Goal: Information Seeking & Learning: Learn about a topic

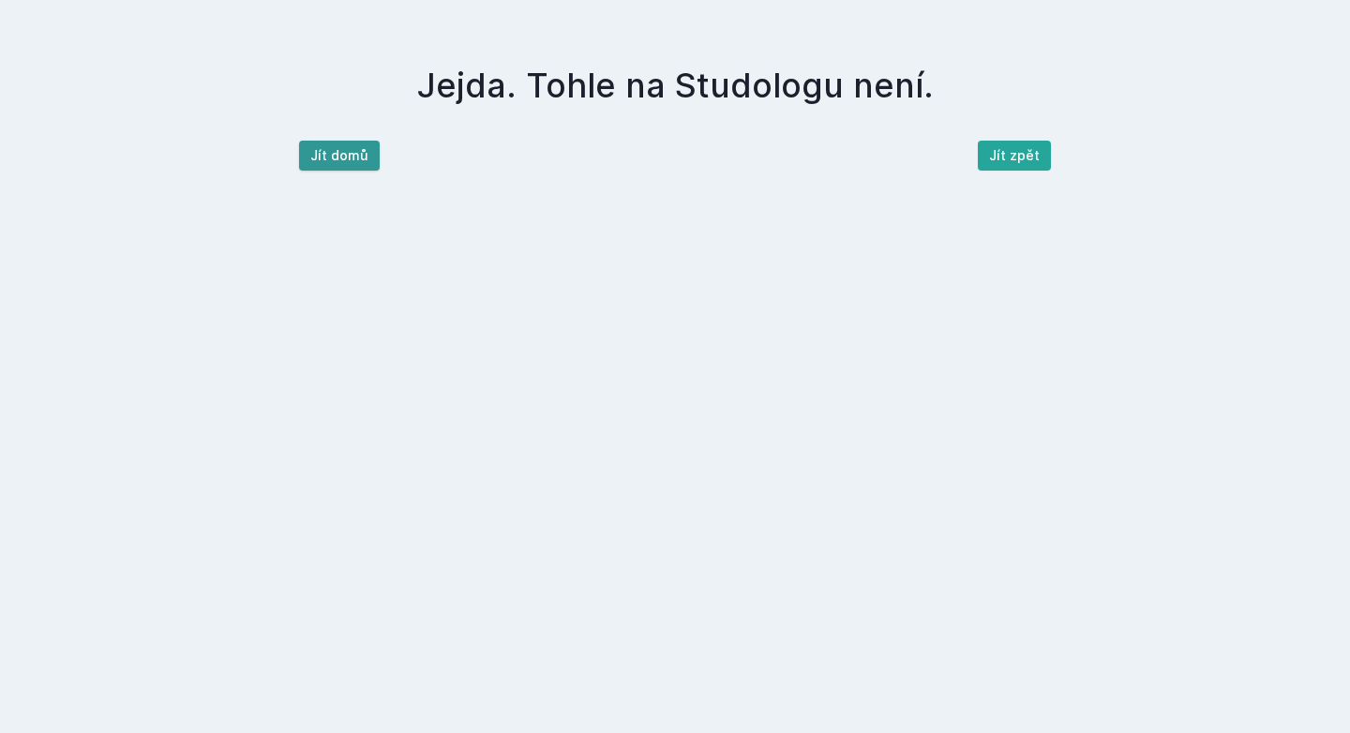
click at [336, 155] on button "Jít domů" at bounding box center [339, 156] width 81 height 30
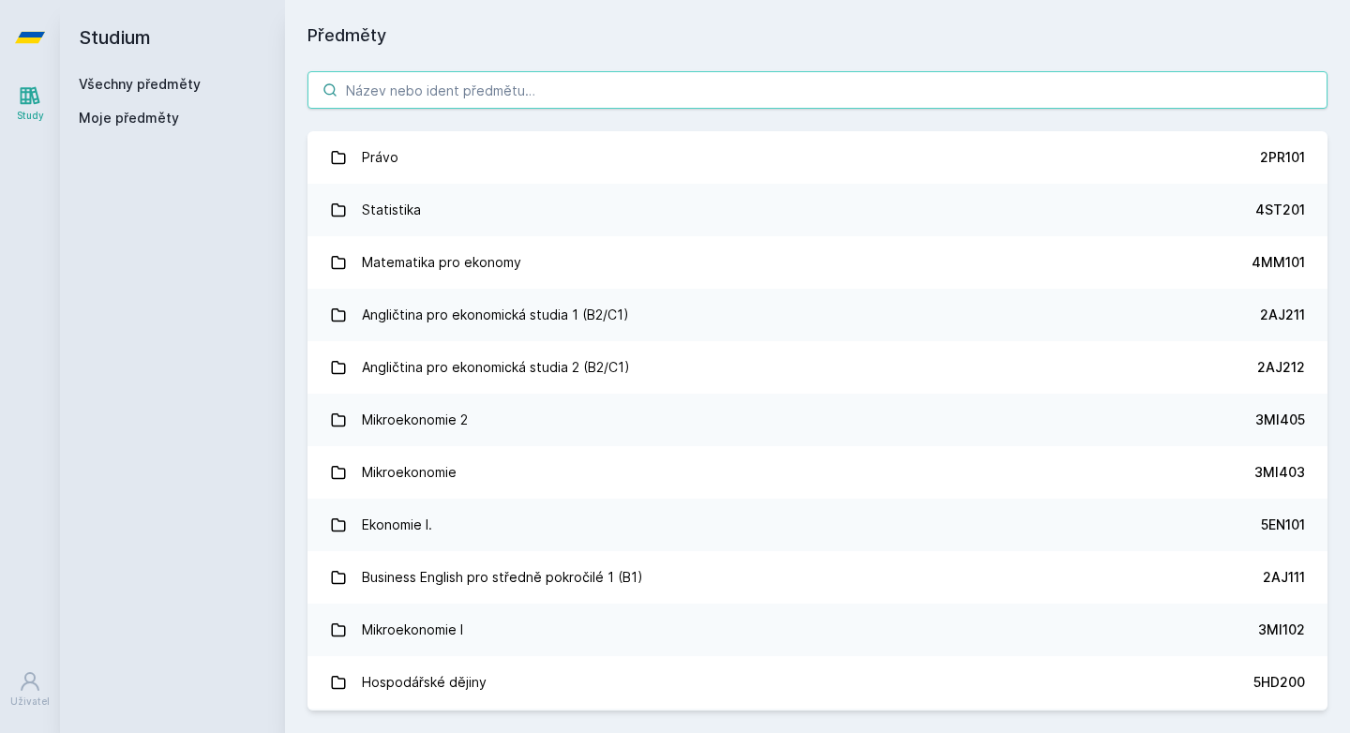
click at [471, 97] on input "search" at bounding box center [818, 90] width 1020 height 38
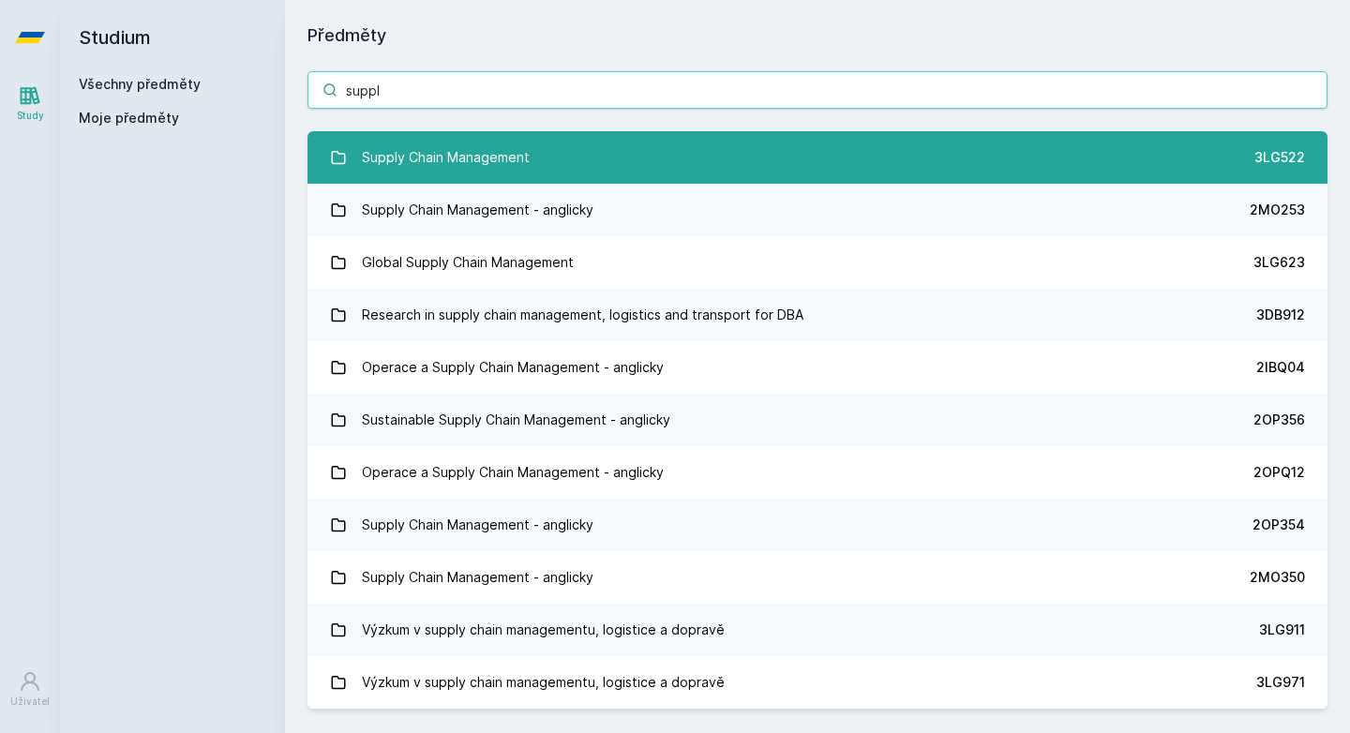
type input "suppl"
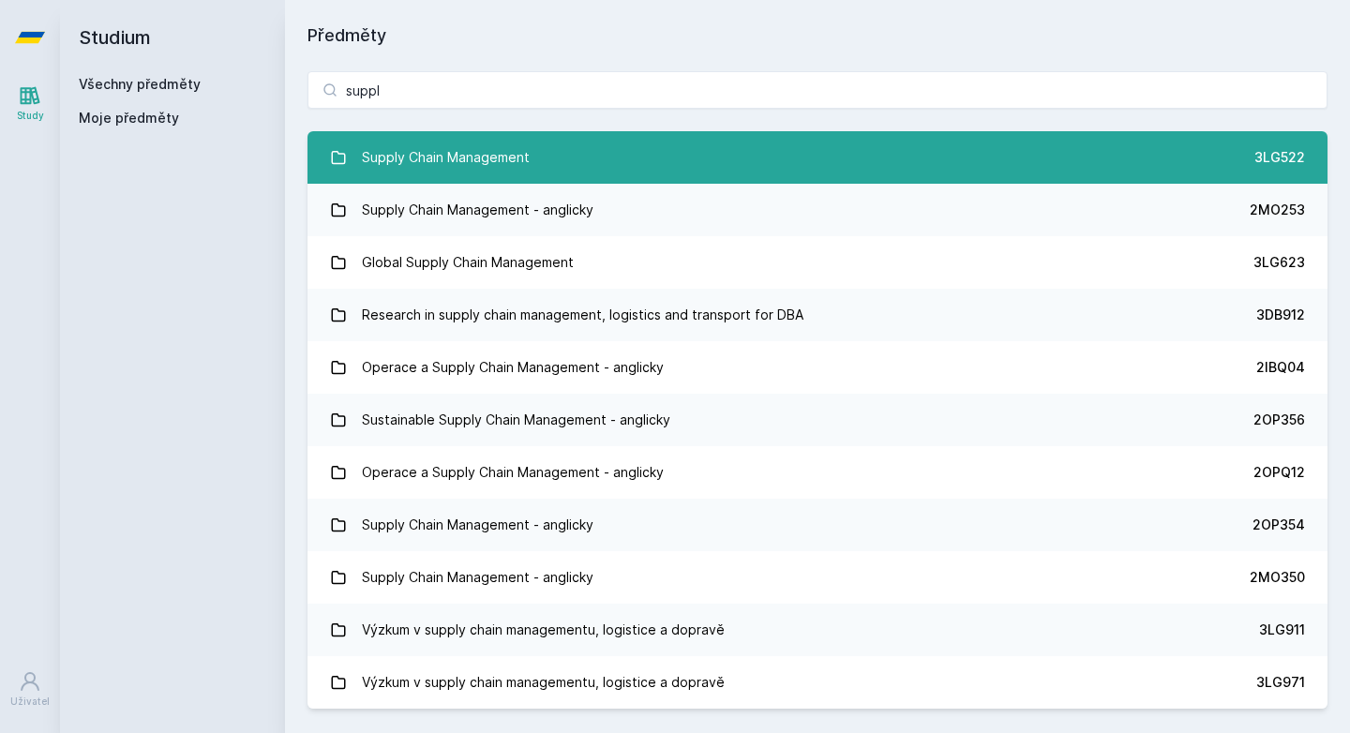
click at [460, 164] on div "Supply Chain Management" at bounding box center [446, 158] width 168 height 38
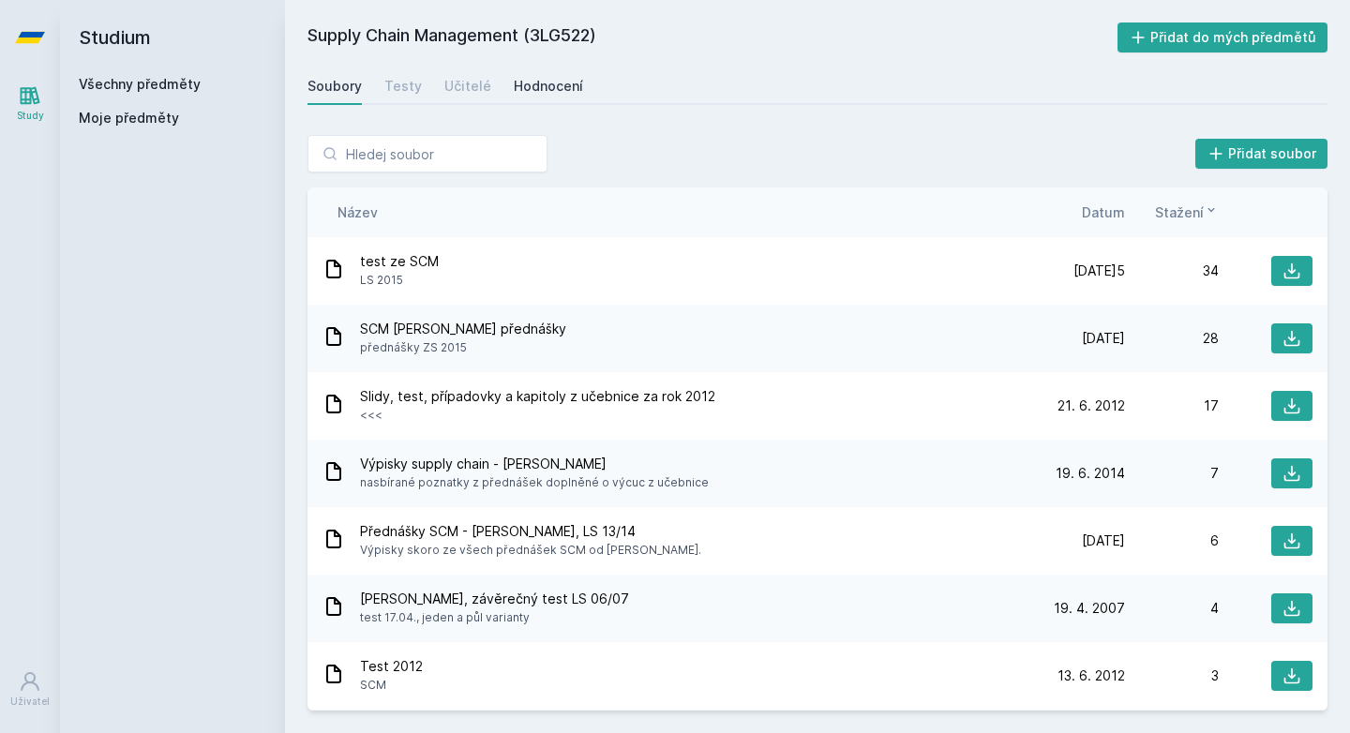
click at [518, 87] on div "Hodnocení" at bounding box center [548, 86] width 69 height 19
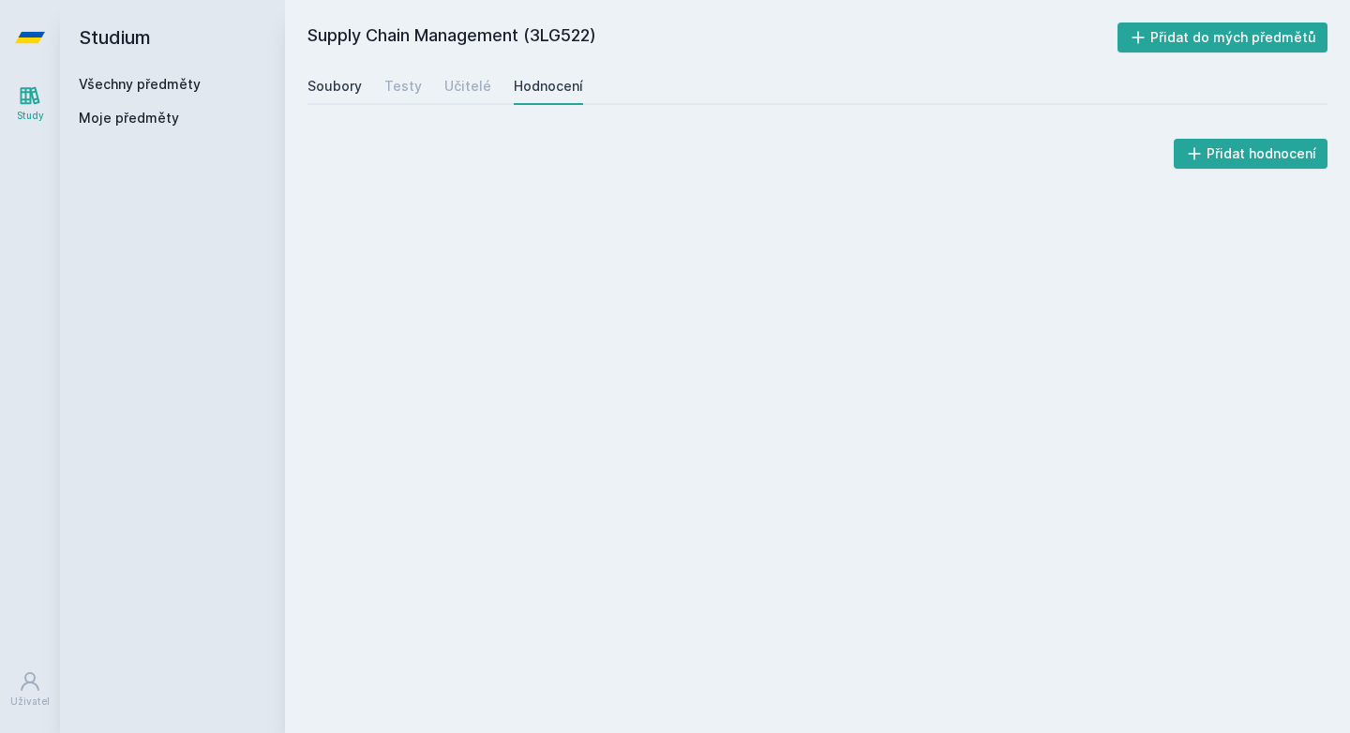
click at [342, 101] on link "Soubory" at bounding box center [335, 87] width 54 height 38
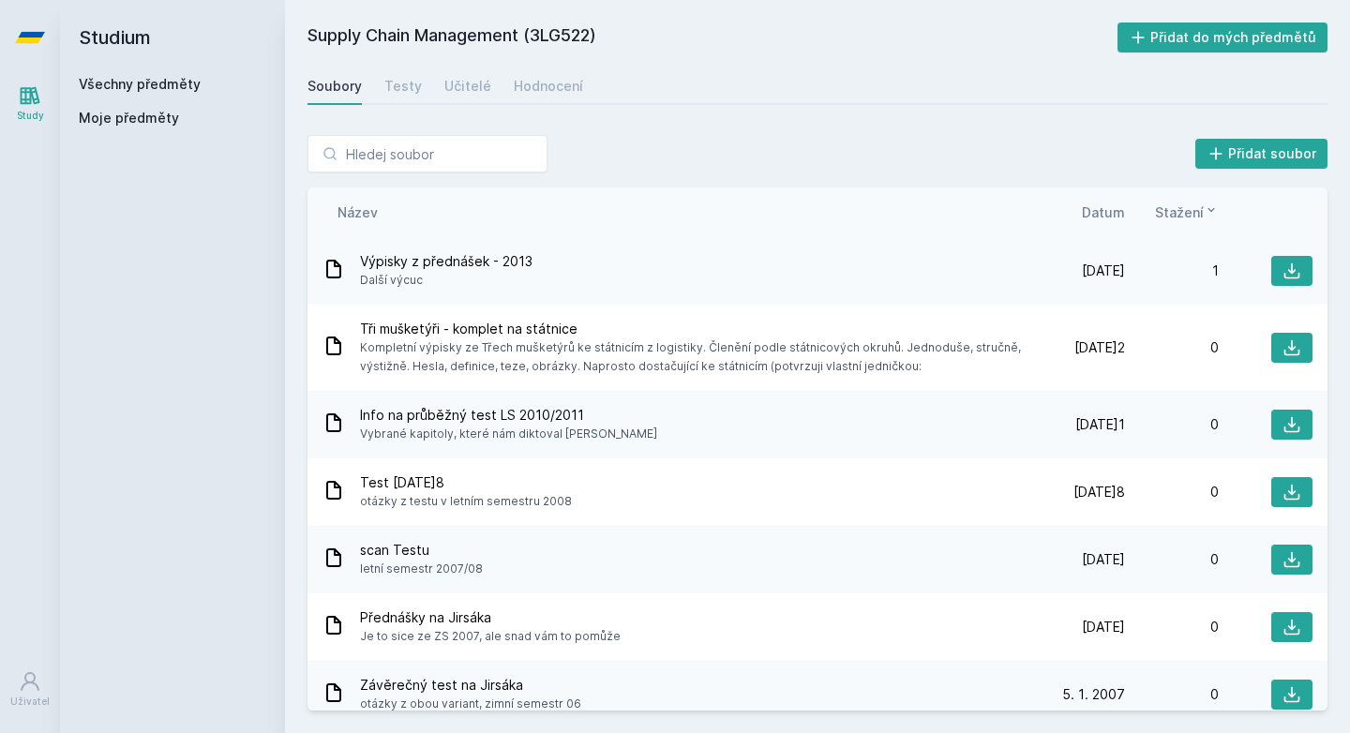
scroll to position [490, 0]
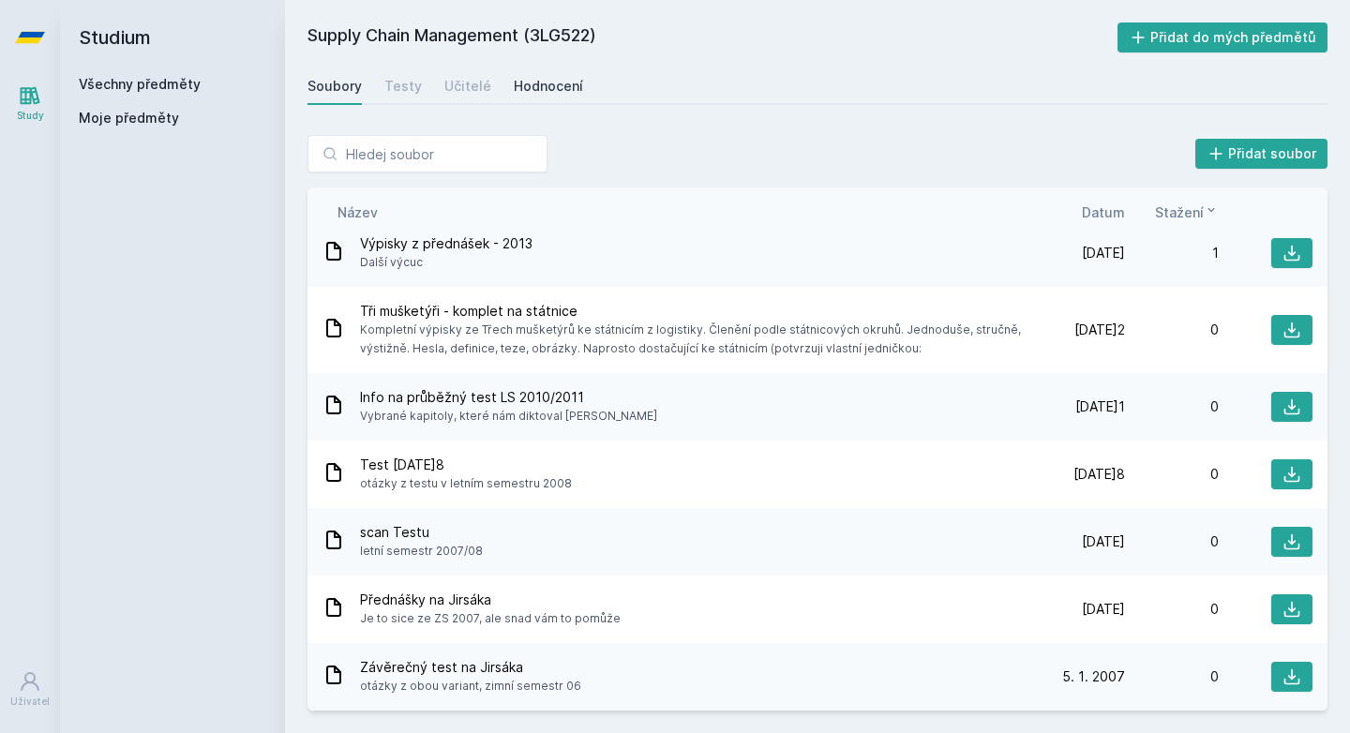
click at [551, 91] on div "Hodnocení" at bounding box center [548, 86] width 69 height 19
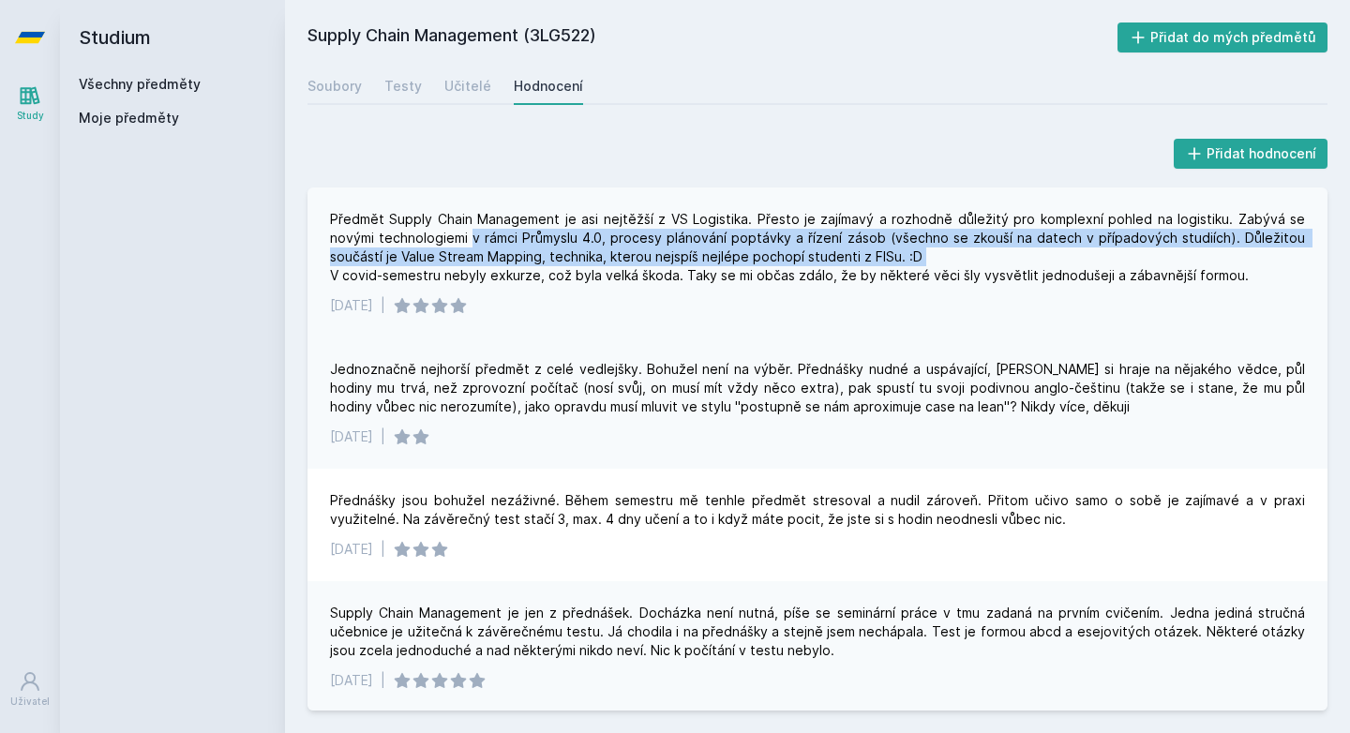
drag, startPoint x: 471, startPoint y: 231, endPoint x: 955, endPoint y: 263, distance: 485.7
click at [955, 263] on div "Předmět Supply Chain Management je asi nejtěžší z VS Logistika. Přesto je zajím…" at bounding box center [817, 247] width 975 height 75
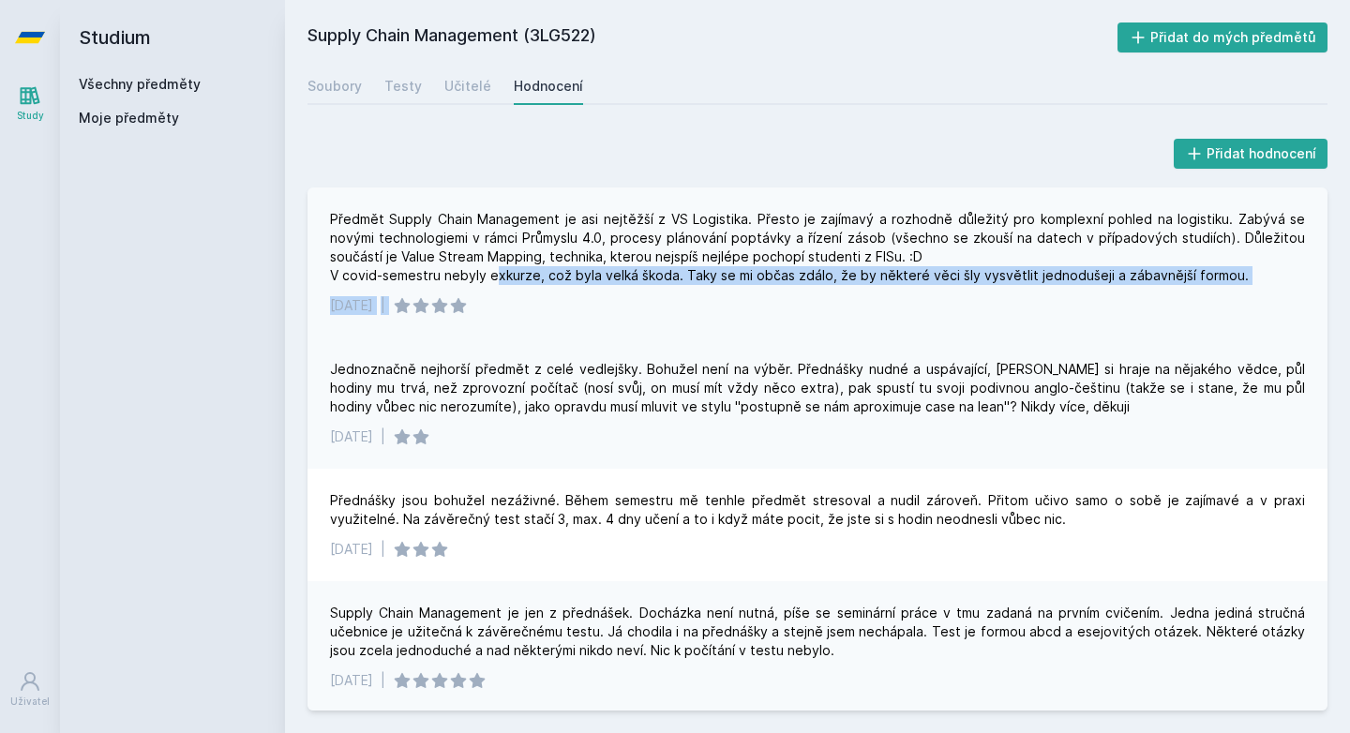
drag, startPoint x: 493, startPoint y: 277, endPoint x: 642, endPoint y: 317, distance: 154.4
click at [642, 318] on div "Předmět Supply Chain Management je asi nejtěžší z VS Logistika. Přesto je zajím…" at bounding box center [818, 263] width 1020 height 150
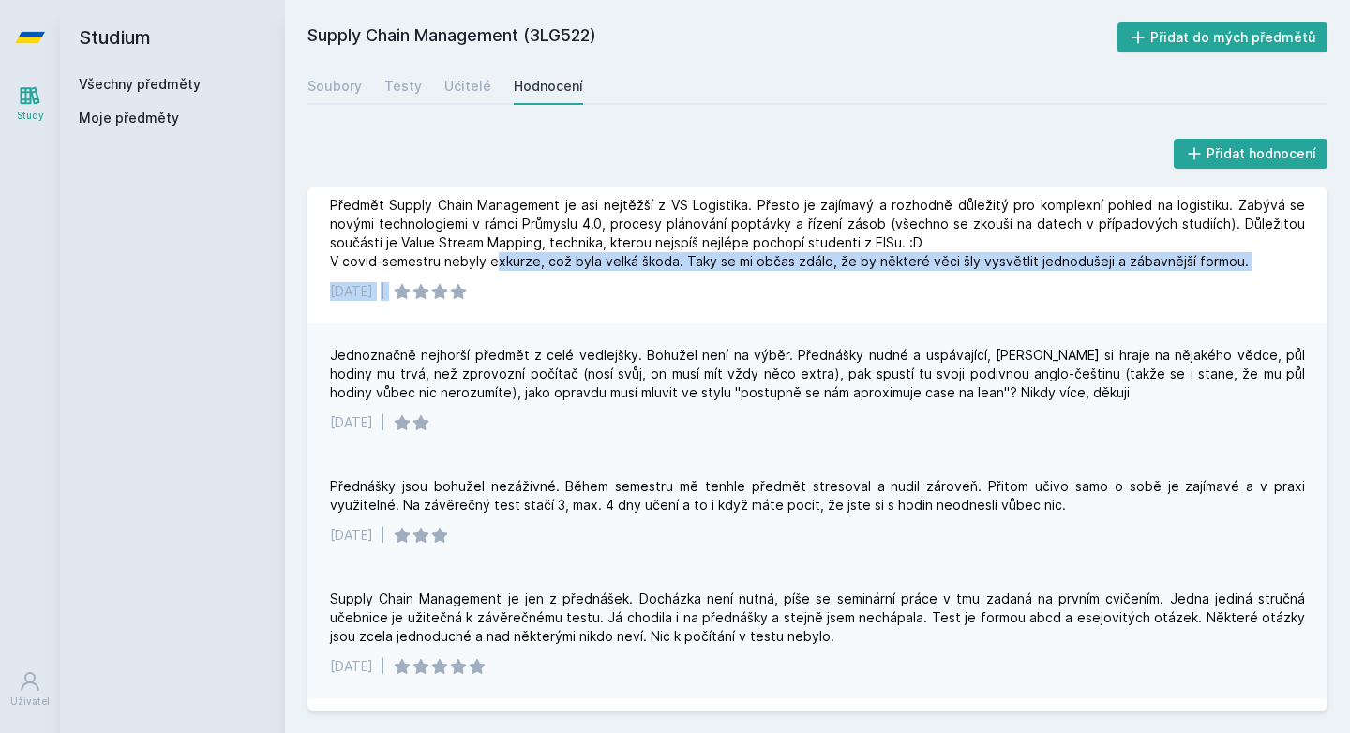
scroll to position [19, 0]
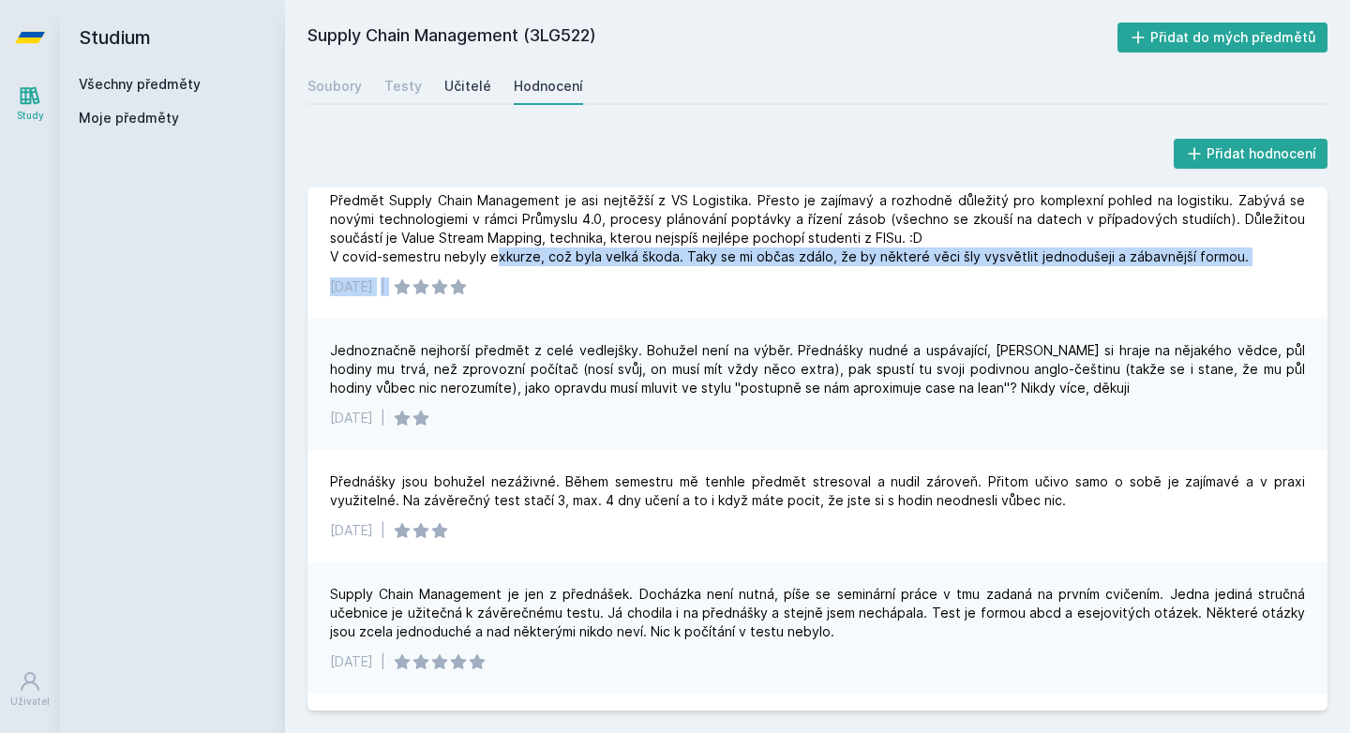
click at [456, 90] on div "Učitelé" at bounding box center [467, 86] width 47 height 19
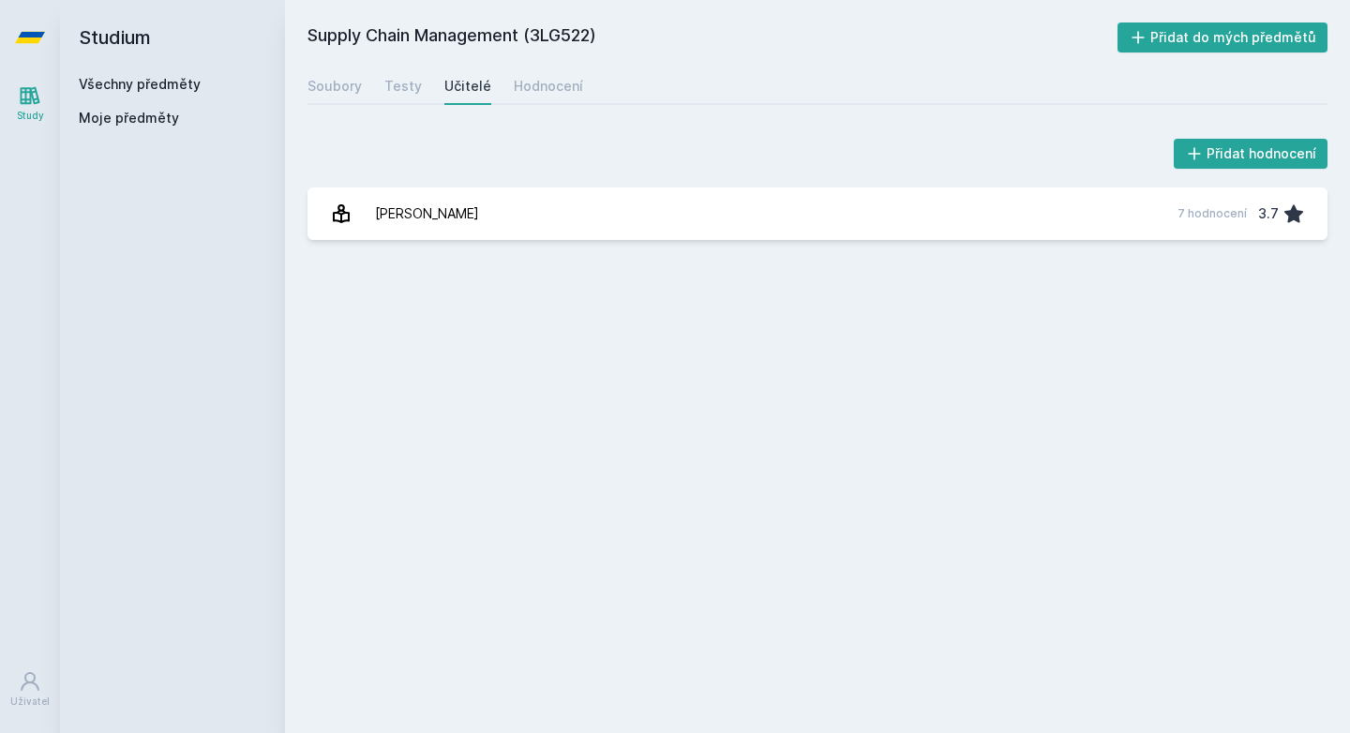
click at [356, 279] on div "Supply Chain Management (3LG522) Přidat do mých předmětů [GEOGRAPHIC_DATA] Test…" at bounding box center [818, 367] width 1020 height 688
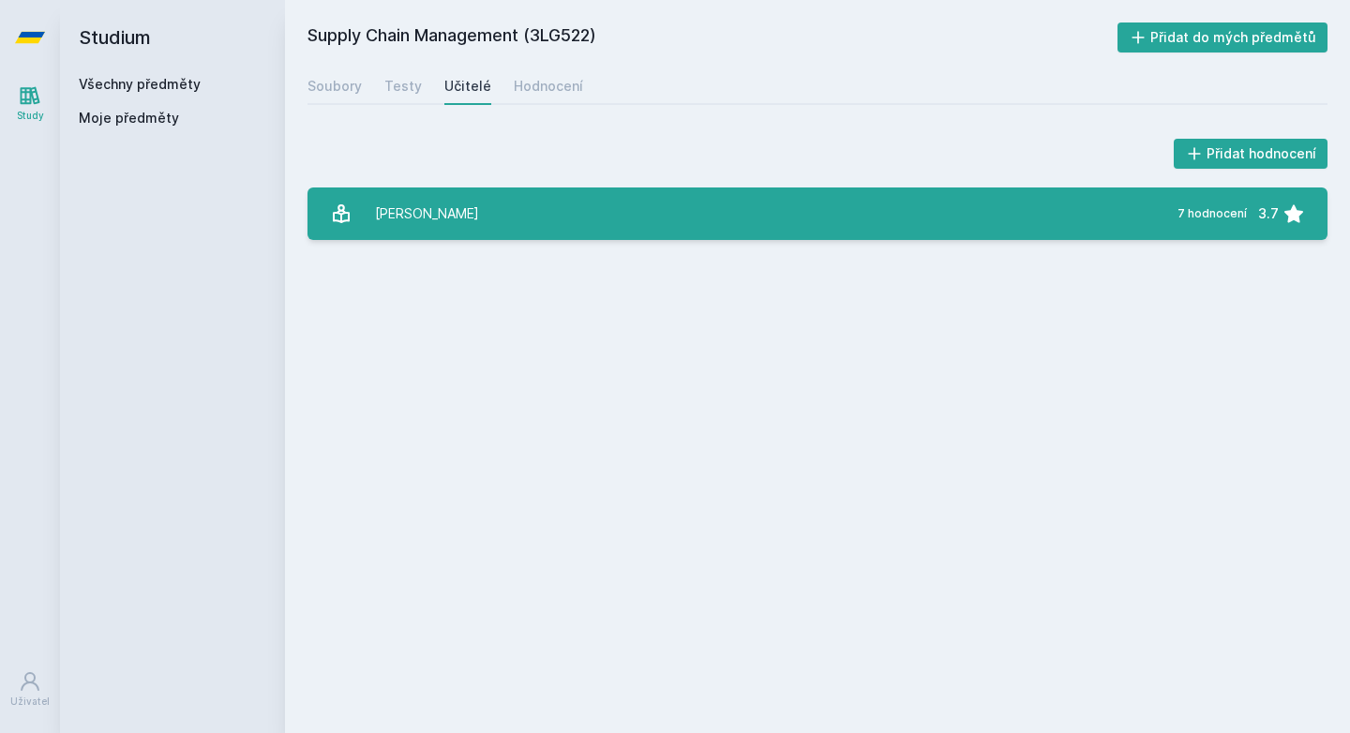
click at [432, 216] on div "[PERSON_NAME]" at bounding box center [427, 214] width 104 height 38
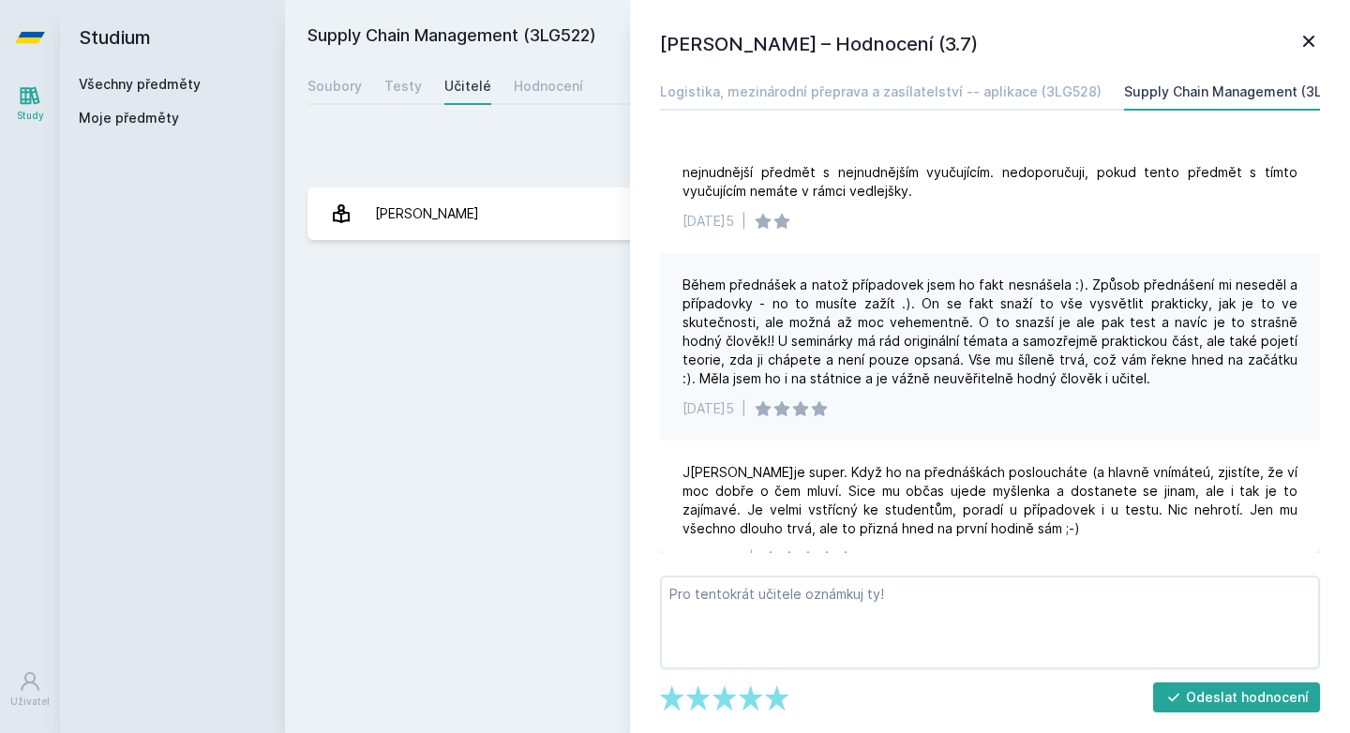
click at [518, 299] on div "Supply Chain Management (3LG522) Přidat do mých předmětů [GEOGRAPHIC_DATA] Test…" at bounding box center [818, 367] width 1020 height 688
click at [386, 78] on div "Testy" at bounding box center [403, 86] width 38 height 19
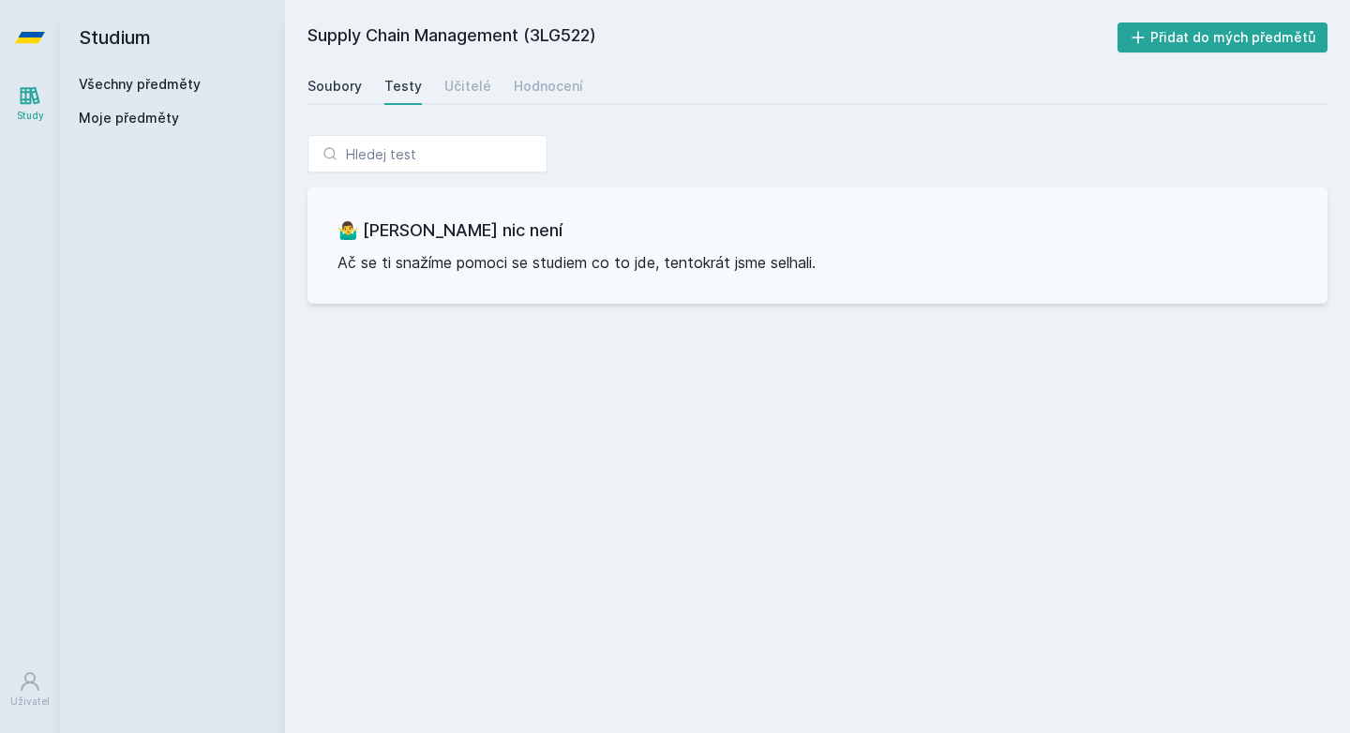
click at [347, 87] on div "Soubory" at bounding box center [335, 86] width 54 height 19
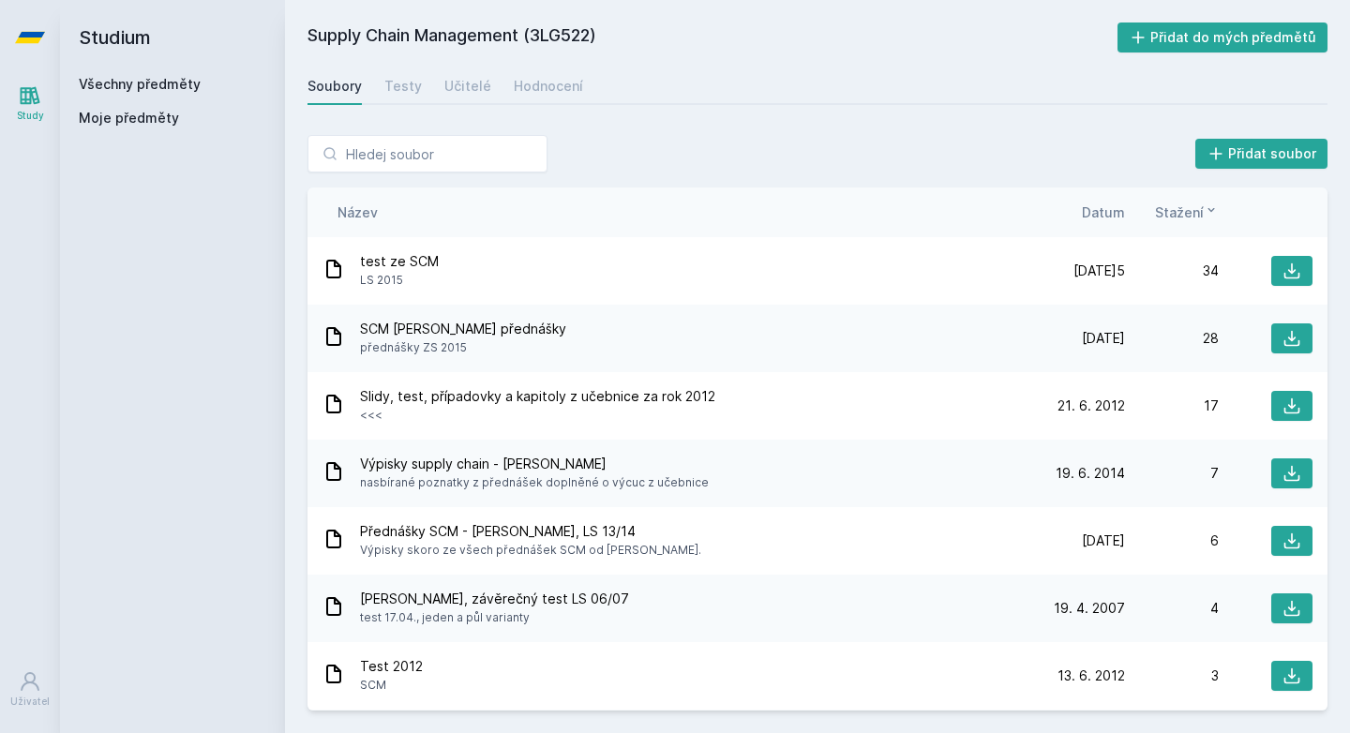
click at [1122, 218] on span "Datum" at bounding box center [1103, 213] width 43 height 20
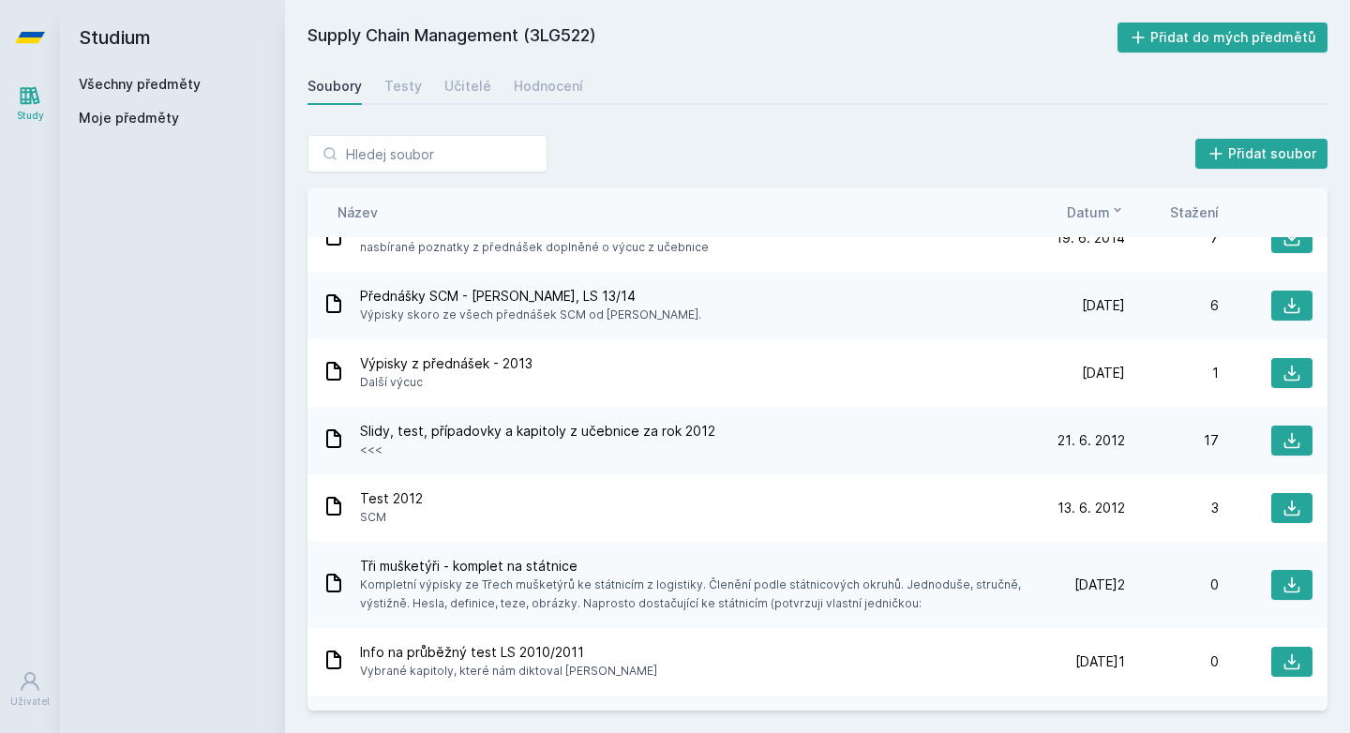
scroll to position [184, 0]
